Goal: Task Accomplishment & Management: Manage account settings

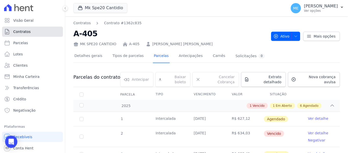
click at [31, 31] on link "Contratos" at bounding box center [32, 31] width 61 height 10
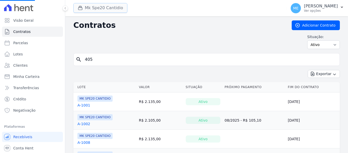
click at [97, 7] on button "Mk Spe20 Cantidio" at bounding box center [100, 8] width 54 height 10
click at [99, 9] on button "Mk Spe20 Cantidio" at bounding box center [100, 8] width 54 height 10
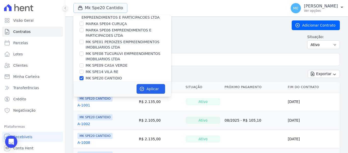
scroll to position [14, 0]
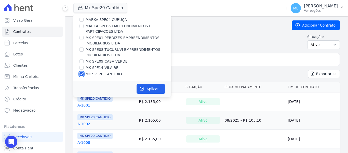
click at [82, 75] on input "MK SPE20 CANTIDIO" at bounding box center [81, 74] width 4 height 4
checkbox input "false"
click at [81, 68] on input "MK SPE14 VILA RE" at bounding box center [81, 67] width 4 height 4
checkbox input "true"
click at [148, 88] on button "Aplicar" at bounding box center [150, 89] width 29 height 10
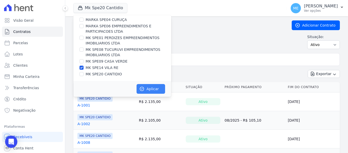
scroll to position [13, 0]
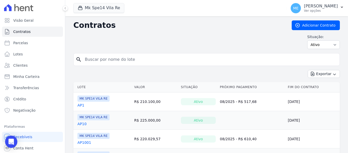
click at [136, 60] on input "search" at bounding box center [210, 59] width 256 height 10
type input "6020"
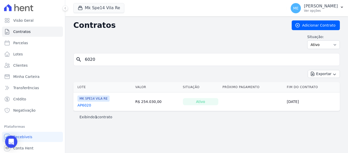
click at [84, 104] on link "AP6020" at bounding box center [84, 104] width 14 height 5
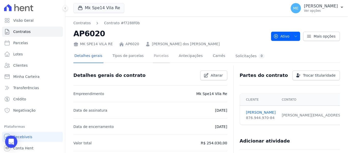
click at [153, 56] on link "Parcelas" at bounding box center [161, 55] width 17 height 13
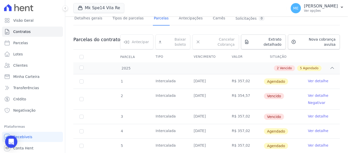
scroll to position [51, 0]
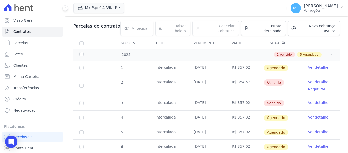
click at [308, 65] on link "Ver detalhe" at bounding box center [318, 67] width 20 height 5
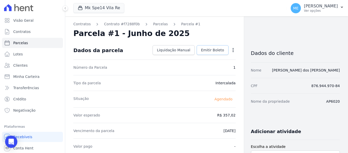
click at [206, 49] on span "Emitir Boleto" at bounding box center [212, 49] width 23 height 5
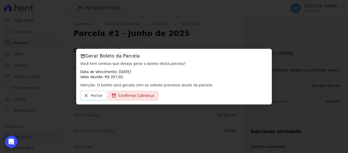
click at [92, 95] on span "Fechar" at bounding box center [97, 95] width 12 height 5
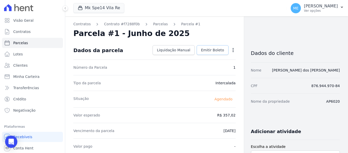
click at [209, 52] on span "Emitir Boleto" at bounding box center [212, 49] width 23 height 5
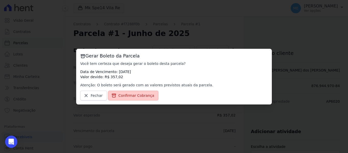
click at [131, 93] on span "Confirmar Cobrança" at bounding box center [136, 95] width 36 height 5
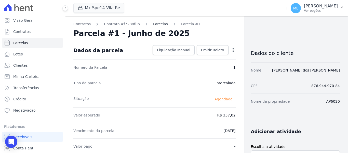
click at [153, 23] on link "Parcelas" at bounding box center [160, 23] width 15 height 5
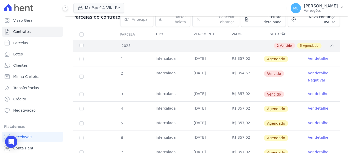
scroll to position [76, 0]
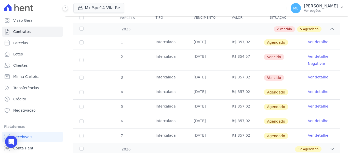
click at [314, 39] on link "Ver detalhe" at bounding box center [318, 41] width 20 height 5
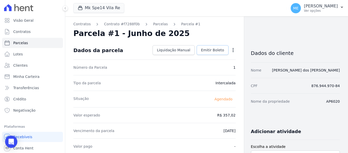
click at [210, 50] on span "Emitir Boleto" at bounding box center [212, 49] width 23 height 5
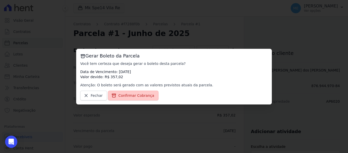
click at [134, 94] on span "Confirmar Cobrança" at bounding box center [136, 95] width 36 height 5
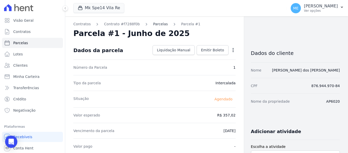
click at [156, 23] on link "Parcelas" at bounding box center [160, 23] width 15 height 5
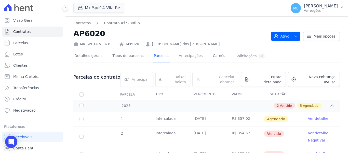
click at [178, 57] on link "Antecipações" at bounding box center [191, 55] width 26 height 13
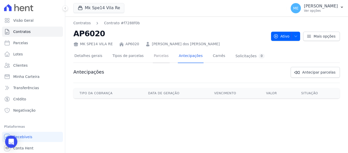
click at [157, 55] on link "Parcelas" at bounding box center [161, 55] width 17 height 13
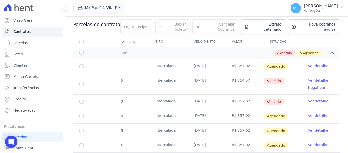
scroll to position [76, 0]
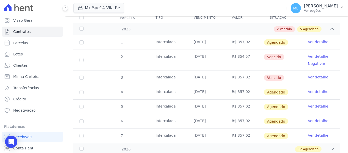
click at [311, 54] on link "Ver detalhe" at bounding box center [318, 56] width 20 height 5
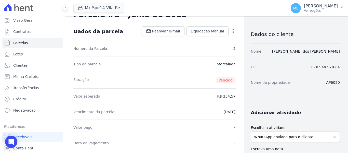
scroll to position [18, 0]
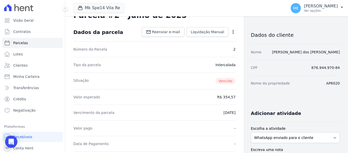
click at [230, 32] on icon "button" at bounding box center [232, 31] width 5 height 5
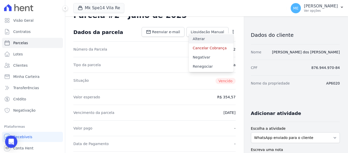
click at [203, 39] on link "Alterar" at bounding box center [211, 38] width 45 height 9
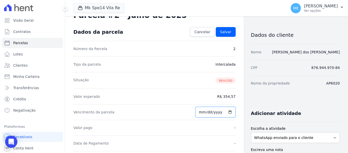
click at [208, 113] on input "[DATE]" at bounding box center [215, 111] width 40 height 11
click at [201, 111] on input "[DATE]" at bounding box center [215, 111] width 40 height 11
type input "[DATE]"
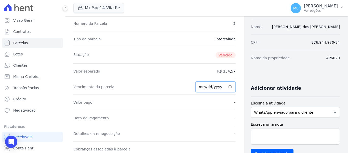
scroll to position [18, 0]
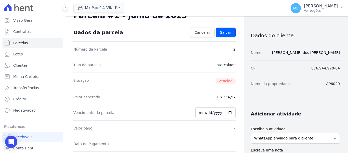
click at [226, 33] on span "Salvar" at bounding box center [225, 32] width 11 height 5
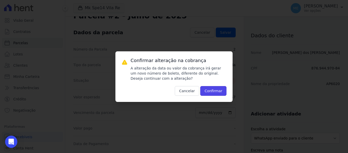
click at [217, 92] on button "Confirmar" at bounding box center [213, 91] width 26 height 10
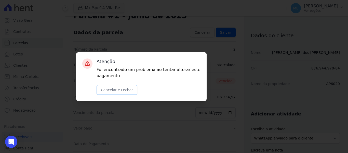
click at [125, 91] on button "Cancelar e Fechar" at bounding box center [117, 90] width 41 height 10
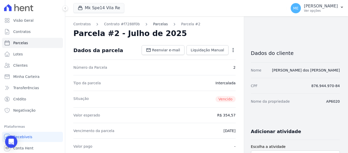
click at [153, 24] on link "Parcelas" at bounding box center [160, 23] width 15 height 5
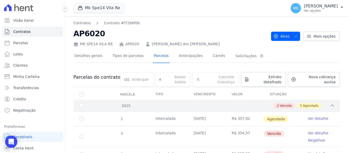
click at [329, 103] on icon at bounding box center [331, 105] width 5 height 5
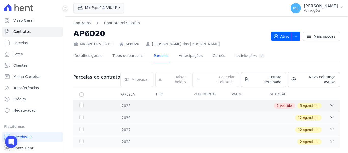
click at [329, 103] on icon at bounding box center [331, 105] width 5 height 5
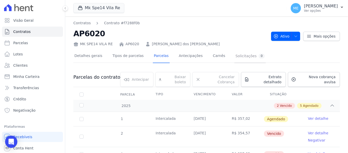
click at [235, 56] on div "Solicitações 0" at bounding box center [249, 55] width 29 height 5
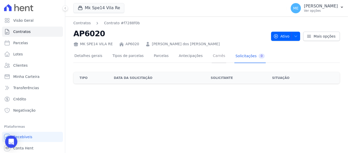
click at [212, 54] on link "Carnês" at bounding box center [219, 55] width 15 height 13
click at [187, 54] on link "Antecipações" at bounding box center [191, 55] width 26 height 13
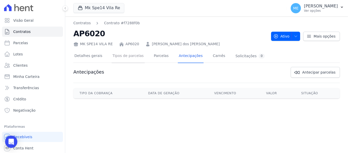
click at [134, 56] on link "Tipos de parcelas" at bounding box center [128, 55] width 33 height 13
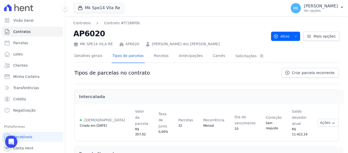
click at [167, 57] on div "Detalhes gerais Tipos de parcelas Parcelas Antecipações Carnês Solicitações 0" at bounding box center [169, 55] width 192 height 13
click at [156, 54] on link "Parcelas" at bounding box center [161, 55] width 17 height 13
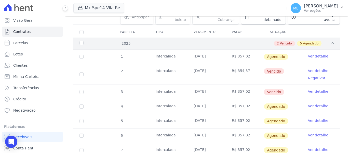
scroll to position [76, 0]
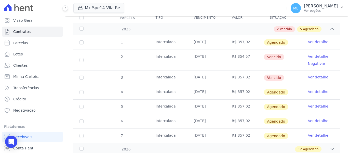
click at [313, 74] on link "Ver detalhe" at bounding box center [318, 76] width 20 height 5
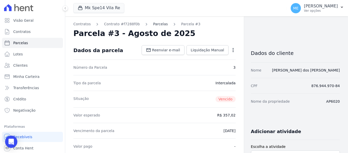
click at [153, 23] on link "Parcelas" at bounding box center [160, 23] width 15 height 5
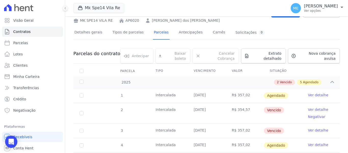
scroll to position [51, 0]
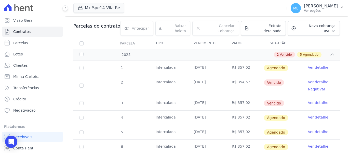
click at [312, 100] on link "Ver detalhe" at bounding box center [318, 102] width 20 height 5
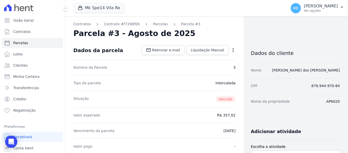
click at [232, 50] on icon "button" at bounding box center [232, 50] width 1 height 4
click at [198, 56] on link "Alterar" at bounding box center [211, 56] width 45 height 9
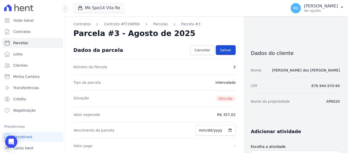
click at [225, 47] on span "Salvar" at bounding box center [225, 49] width 11 height 5
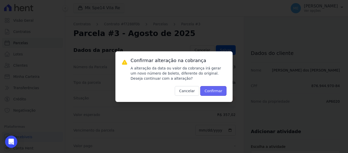
click at [212, 91] on button "Confirmar" at bounding box center [213, 91] width 26 height 10
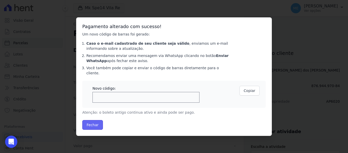
click at [93, 120] on button "Fechar" at bounding box center [92, 125] width 21 height 10
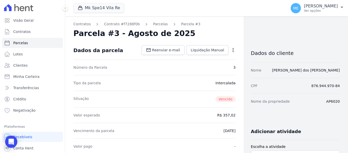
click at [231, 49] on icon "button" at bounding box center [232, 49] width 5 height 5
drag, startPoint x: 263, startPoint y: 24, endPoint x: 257, endPoint y: 23, distance: 6.2
click at [156, 23] on link "Parcelas" at bounding box center [160, 23] width 15 height 5
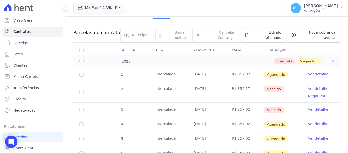
scroll to position [51, 0]
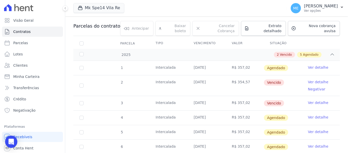
click at [319, 100] on link "Ver detalhe" at bounding box center [318, 102] width 20 height 5
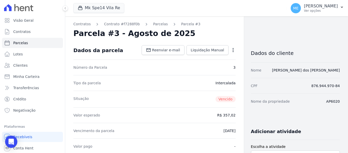
click at [230, 49] on icon "button" at bounding box center [232, 49] width 5 height 5
click at [193, 74] on link "Renegociar" at bounding box center [211, 75] width 45 height 9
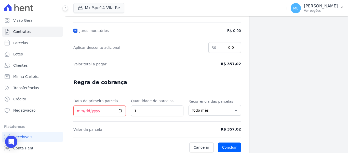
scroll to position [103, 0]
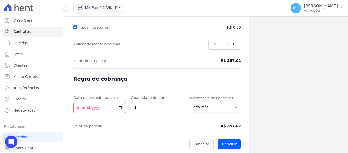
click at [77, 106] on input "Data da primeira parcela" at bounding box center [99, 107] width 52 height 11
type input "2025-08-12"
click at [233, 141] on button "Concluir" at bounding box center [229, 144] width 23 height 10
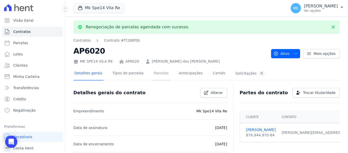
click at [153, 71] on link "Parcelas" at bounding box center [161, 73] width 17 height 13
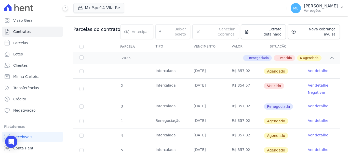
scroll to position [51, 0]
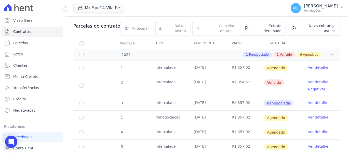
click at [318, 100] on link "Ver detalhe" at bounding box center [318, 102] width 20 height 5
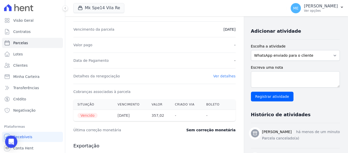
scroll to position [102, 0]
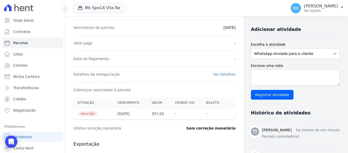
click at [220, 76] on link "Ver detalhes" at bounding box center [224, 74] width 22 height 4
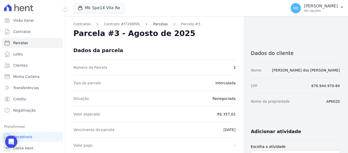
click at [153, 22] on link "Parcelas" at bounding box center [160, 23] width 15 height 5
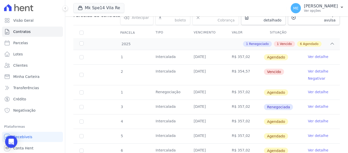
scroll to position [76, 0]
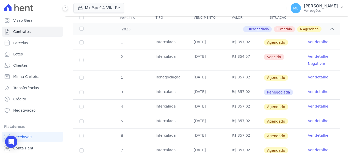
click at [318, 89] on link "Ver detalhe" at bounding box center [318, 91] width 20 height 5
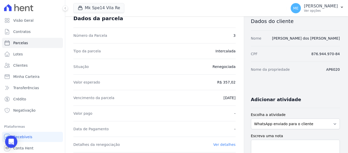
scroll to position [89, 0]
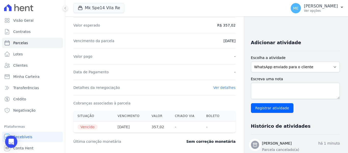
click at [215, 87] on link "Ver detalhes" at bounding box center [224, 87] width 22 height 4
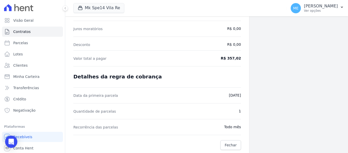
scroll to position [100, 0]
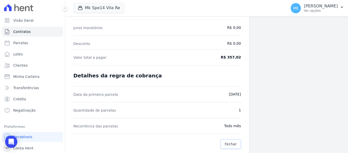
click at [232, 143] on span "Fechar" at bounding box center [231, 143] width 12 height 5
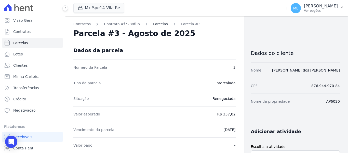
click at [154, 22] on link "Parcelas" at bounding box center [160, 23] width 15 height 5
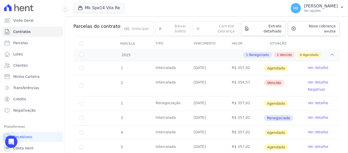
scroll to position [51, 0]
click at [309, 79] on link "Ver detalhe" at bounding box center [318, 81] width 20 height 5
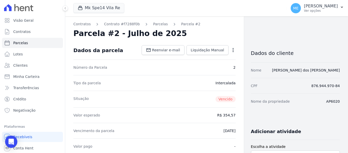
click at [232, 50] on icon "button" at bounding box center [232, 50] width 1 height 4
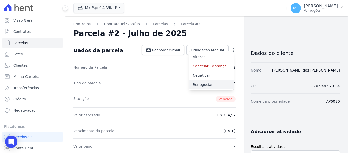
click at [204, 83] on link "Renegociar" at bounding box center [211, 84] width 45 height 9
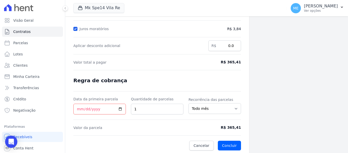
scroll to position [103, 0]
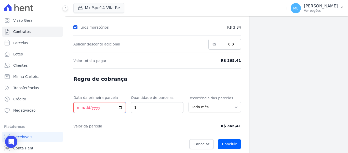
click at [79, 108] on input "Data da primeira parcela" at bounding box center [99, 107] width 52 height 11
type input "2025-08-12"
click at [230, 142] on button "Concluir" at bounding box center [229, 144] width 23 height 10
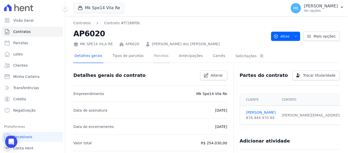
click at [153, 56] on link "Parcelas" at bounding box center [161, 55] width 17 height 13
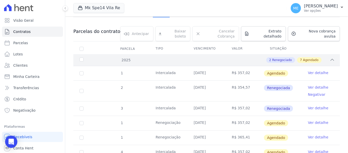
scroll to position [51, 0]
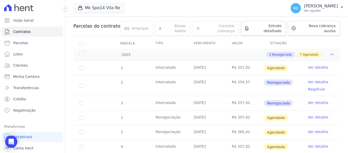
click at [309, 65] on link "Ver detalhe" at bounding box center [318, 67] width 20 height 5
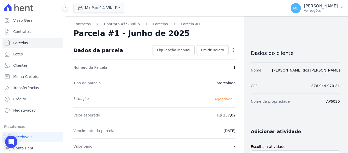
click at [231, 51] on icon "button" at bounding box center [232, 49] width 5 height 5
click at [231, 31] on div "Parcela #1 - Junho de 2025" at bounding box center [154, 33] width 162 height 9
click at [158, 26] on link "Parcelas" at bounding box center [160, 23] width 15 height 5
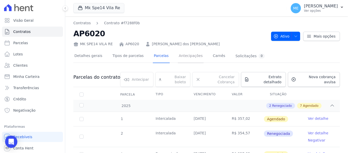
click at [184, 54] on link "Antecipações" at bounding box center [191, 55] width 26 height 13
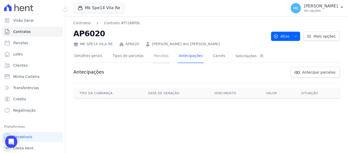
click at [159, 55] on link "Parcelas" at bounding box center [161, 55] width 17 height 13
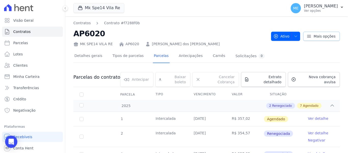
click at [307, 36] on icon at bounding box center [309, 36] width 4 height 2
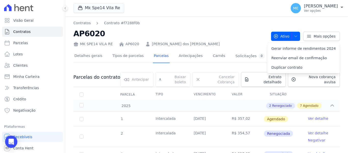
click at [335, 23] on div "Contratos Contrato #f7288f0b AP6020 MK SPE14 VILA RE AP6020 Rafael Camargo dos …" at bounding box center [206, 33] width 266 height 26
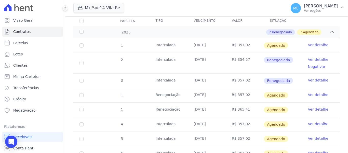
scroll to position [76, 0]
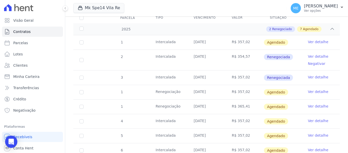
click at [316, 39] on link "Ver detalhe" at bounding box center [318, 41] width 20 height 5
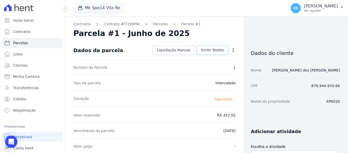
click at [212, 49] on span "Emitir Boleto" at bounding box center [212, 49] width 23 height 5
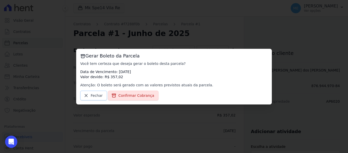
click at [98, 93] on span "Fechar" at bounding box center [97, 95] width 12 height 5
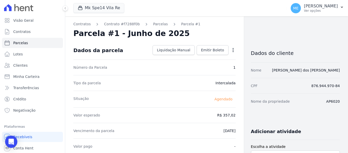
click at [231, 49] on icon "button" at bounding box center [232, 49] width 5 height 5
click at [195, 56] on link "Alterar" at bounding box center [211, 56] width 45 height 9
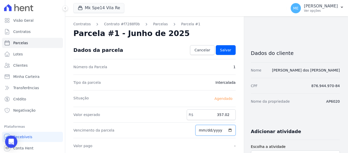
click at [203, 130] on input "[DATE]" at bounding box center [215, 130] width 40 height 11
type input "2025-08-12"
click at [226, 49] on span "Salvar" at bounding box center [225, 49] width 11 height 5
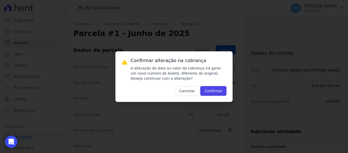
click at [216, 88] on button "Confirmar" at bounding box center [213, 91] width 26 height 10
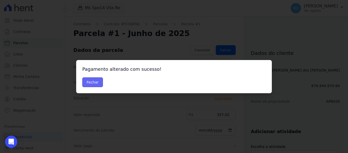
click at [88, 80] on button "Fechar" at bounding box center [92, 82] width 21 height 10
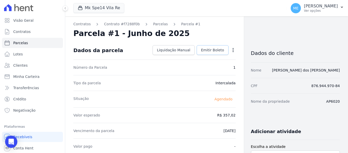
click at [214, 50] on span "Emitir Boleto" at bounding box center [212, 49] width 23 height 5
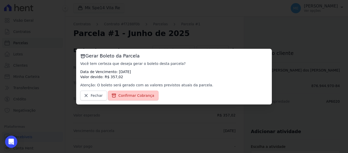
click at [123, 94] on span "Confirmar Cobrança" at bounding box center [136, 95] width 36 height 5
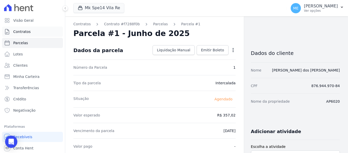
click at [24, 33] on span "Contratos" at bounding box center [21, 31] width 17 height 5
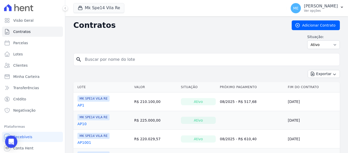
click at [138, 62] on input "search" at bounding box center [210, 59] width 256 height 10
type input "6020"
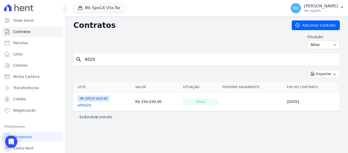
click at [84, 103] on link "AP6020" at bounding box center [84, 104] width 14 height 5
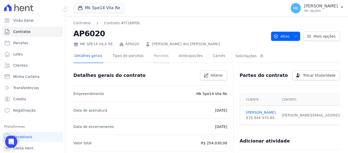
click at [153, 56] on link "Parcelas" at bounding box center [161, 55] width 17 height 13
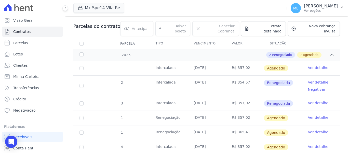
scroll to position [51, 0]
click at [316, 65] on link "Ver detalhe" at bounding box center [318, 67] width 20 height 5
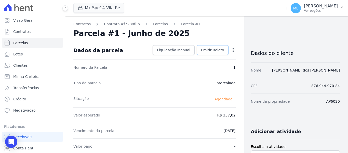
click at [210, 50] on span "Emitir Boleto" at bounding box center [212, 49] width 23 height 5
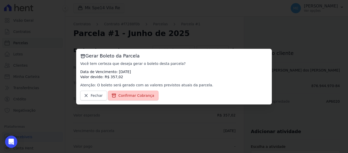
click at [128, 95] on span "Confirmar Cobrança" at bounding box center [136, 95] width 36 height 5
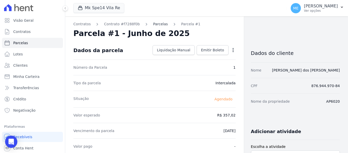
click at [159, 24] on link "Parcelas" at bounding box center [160, 23] width 15 height 5
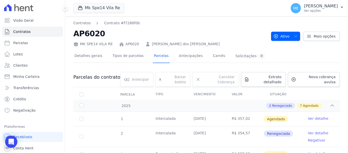
click at [317, 130] on link "Ver detalhe" at bounding box center [318, 132] width 20 height 5
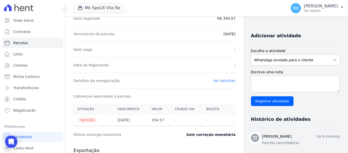
scroll to position [153, 0]
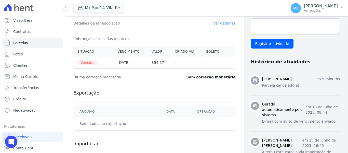
click at [219, 23] on link "Ver detalhes" at bounding box center [224, 23] width 22 height 4
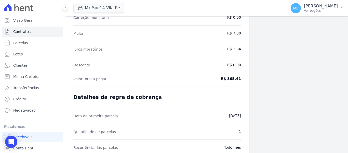
scroll to position [100, 0]
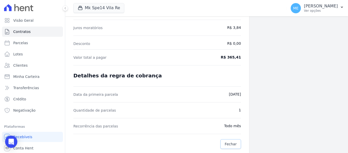
click at [226, 140] on link "Fechar" at bounding box center [230, 144] width 21 height 10
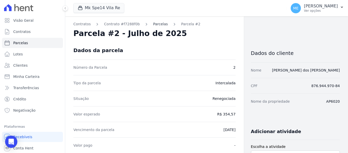
click at [158, 23] on link "Parcelas" at bounding box center [160, 23] width 15 height 5
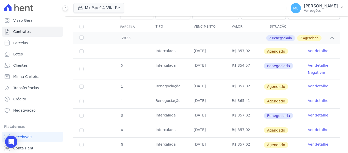
scroll to position [76, 0]
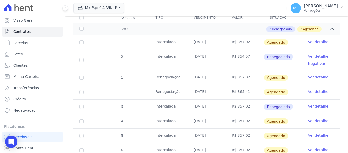
click at [312, 74] on link "Ver detalhe" at bounding box center [318, 76] width 20 height 5
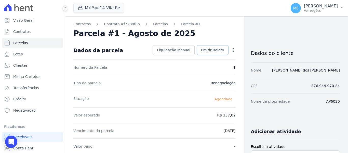
click at [214, 50] on span "Emitir Boleto" at bounding box center [212, 49] width 23 height 5
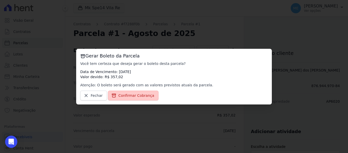
click at [132, 95] on span "Confirmar Cobrança" at bounding box center [136, 95] width 36 height 5
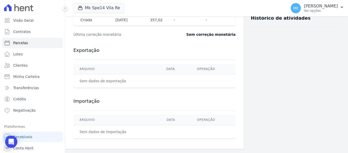
scroll to position [44, 0]
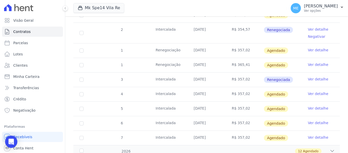
scroll to position [92, 0]
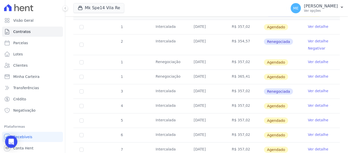
click at [314, 74] on link "Ver detalhe" at bounding box center [318, 76] width 20 height 5
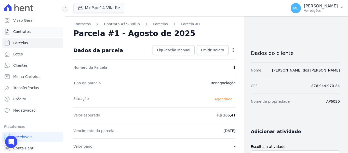
click at [23, 33] on span "Contratos" at bounding box center [21, 31] width 17 height 5
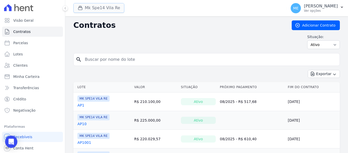
click at [90, 8] on button "Mk Spe14 Vila Re" at bounding box center [98, 8] width 51 height 10
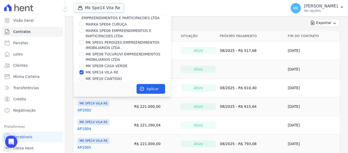
scroll to position [14, 0]
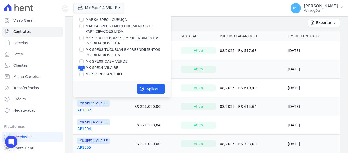
click at [81, 67] on input "MK SPE14 VILA RE" at bounding box center [81, 67] width 4 height 4
checkbox input "false"
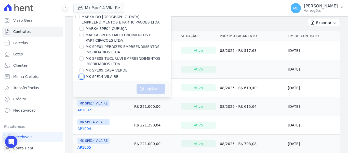
scroll to position [0, 0]
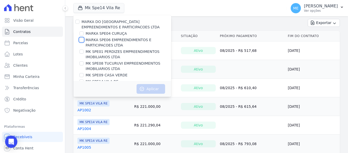
click at [83, 40] on input "MARKA SPE06 EMPREENDIMENTOS E PARTICIPACOES LTDA" at bounding box center [81, 40] width 4 height 4
checkbox input "true"
click at [143, 90] on icon "button" at bounding box center [141, 88] width 5 height 5
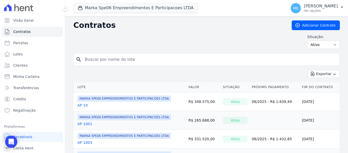
click at [122, 62] on input "search" at bounding box center [210, 59] width 256 height 10
type input "1305"
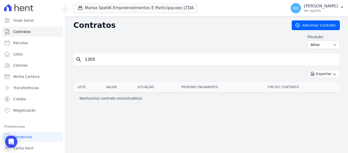
click at [98, 61] on input "1305" at bounding box center [210, 59] width 256 height 10
type input "1"
type input "1305"
click at [28, 31] on span "Contratos" at bounding box center [21, 31] width 17 height 5
